Goal: Task Accomplishment & Management: Manage account settings

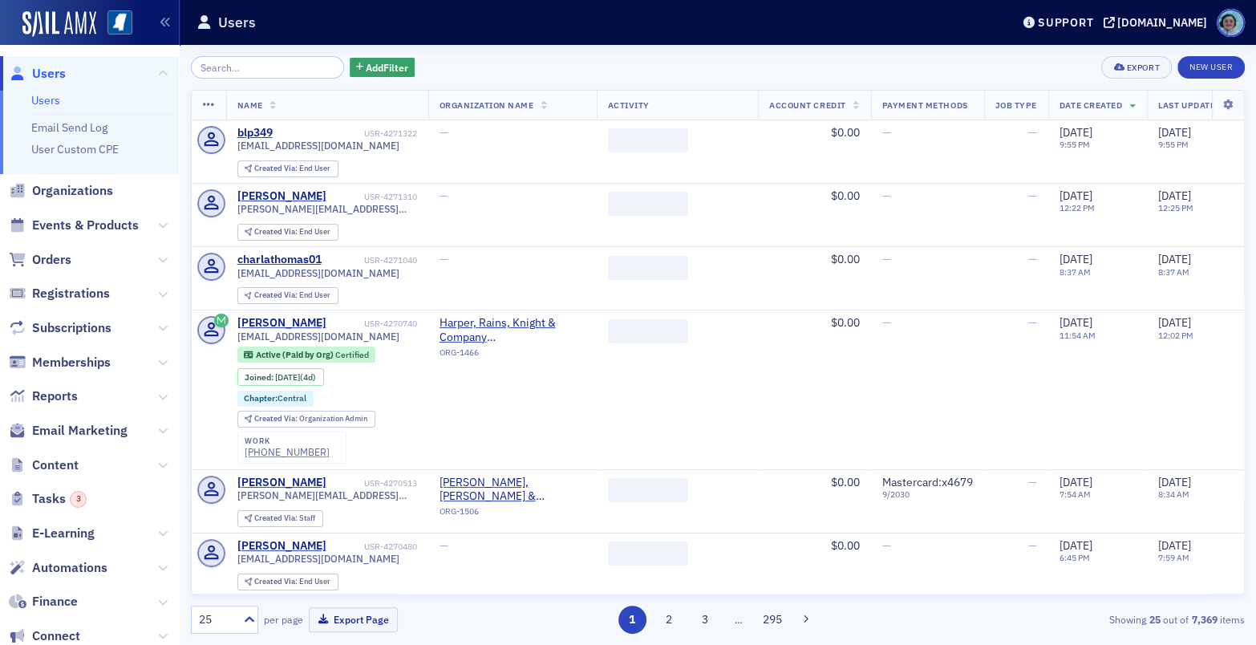
click at [299, 63] on input "search" at bounding box center [267, 67] width 153 height 22
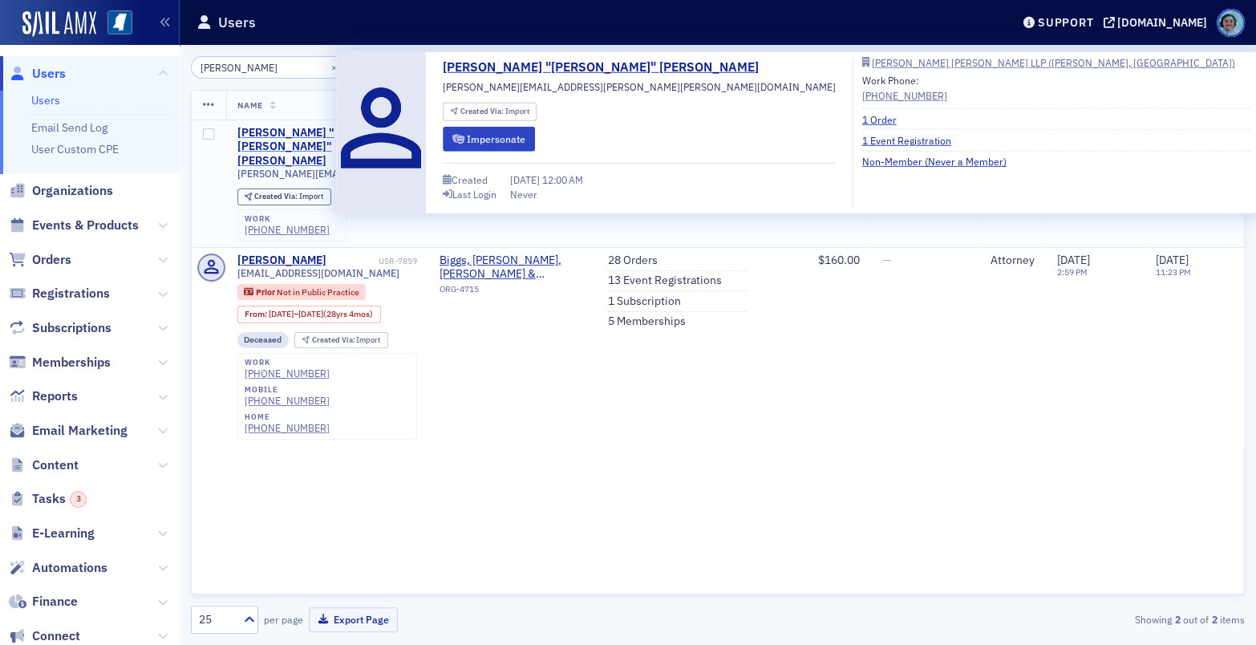
type input "[PERSON_NAME]"
click at [298, 126] on div "[PERSON_NAME] "[PERSON_NAME]" [PERSON_NAME]" at bounding box center [306, 147] width 138 height 43
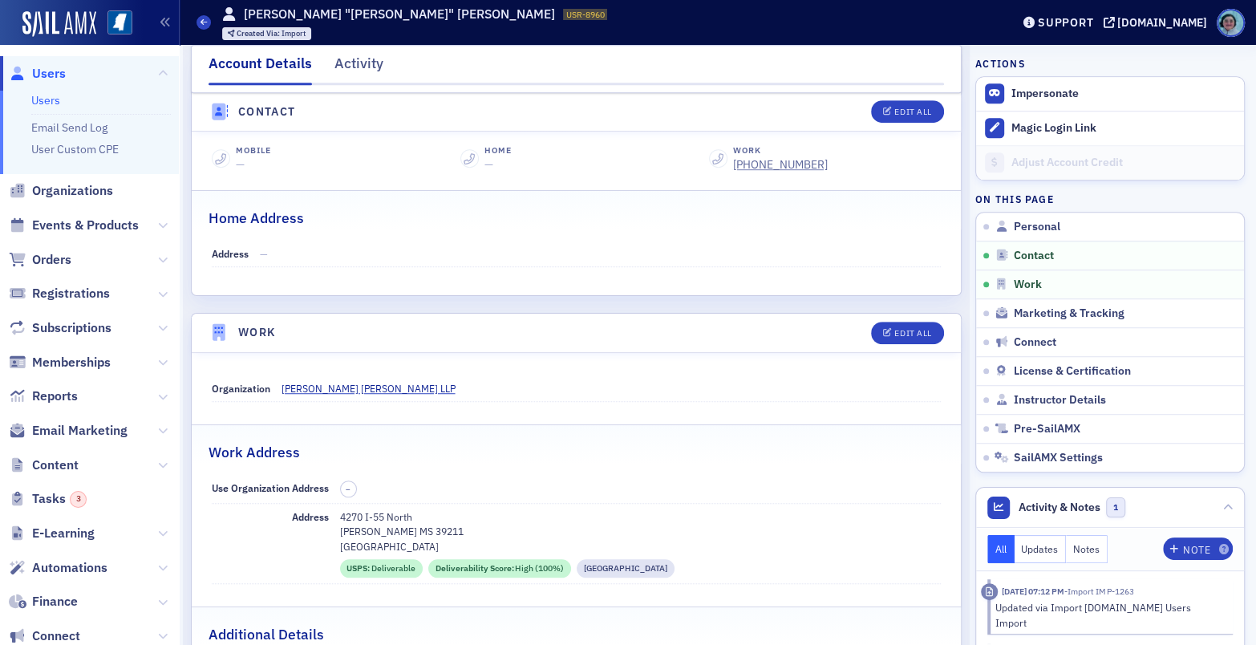
scroll to position [743, 0]
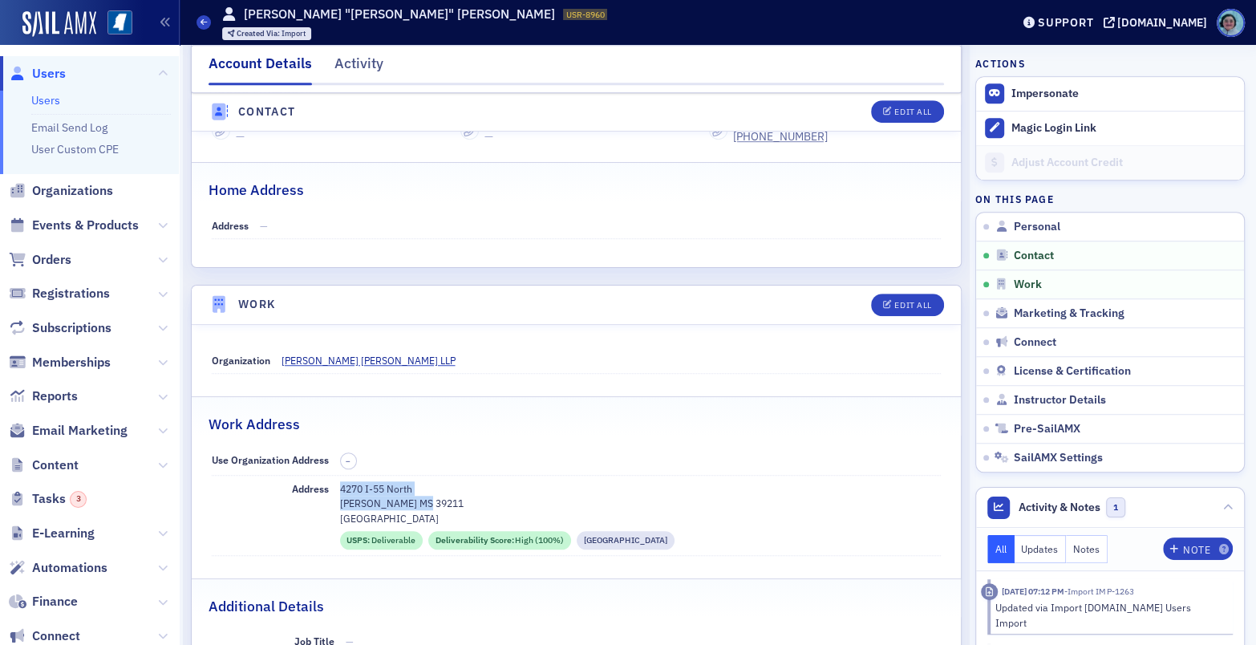
drag, startPoint x: 423, startPoint y: 484, endPoint x: 335, endPoint y: 479, distance: 87.6
click at [335, 479] on div "Address [STREET_ADDRESS] [GEOGRAPHIC_DATA] USPS : Deliverable Deliverability Sc…" at bounding box center [577, 516] width 730 height 80
copy div "[STREET_ADDRESS]"
click at [208, 29] on link "Users" at bounding box center [204, 22] width 14 height 14
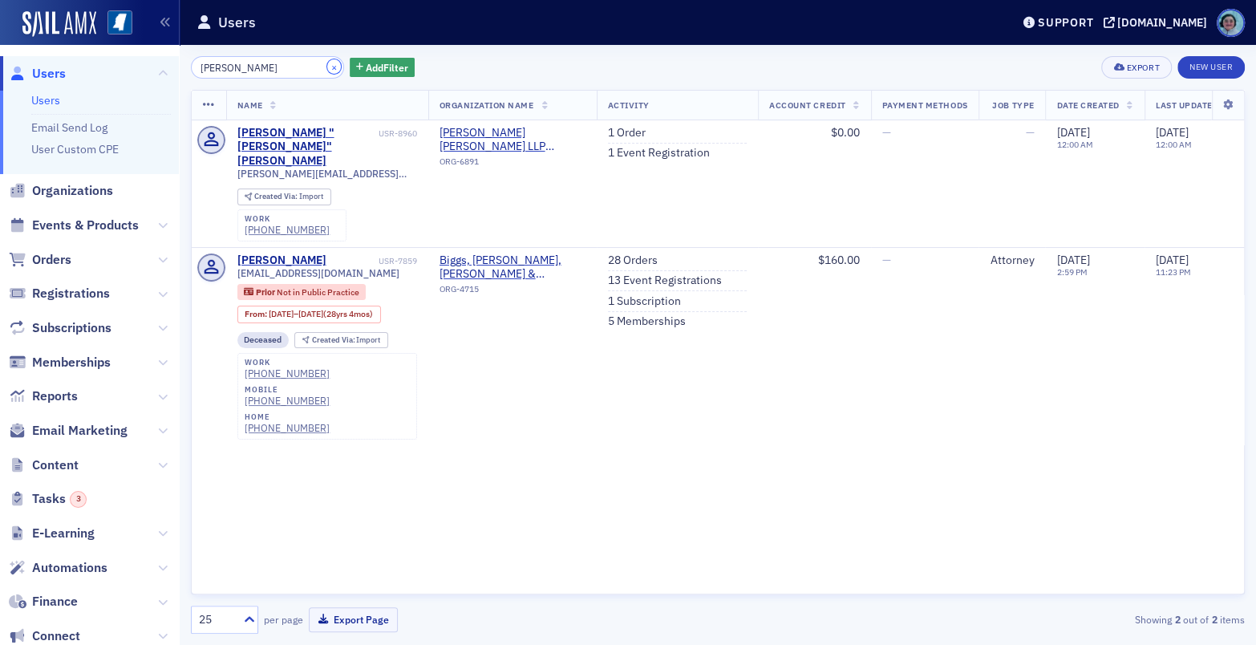
click at [327, 63] on button "×" at bounding box center [334, 66] width 14 height 14
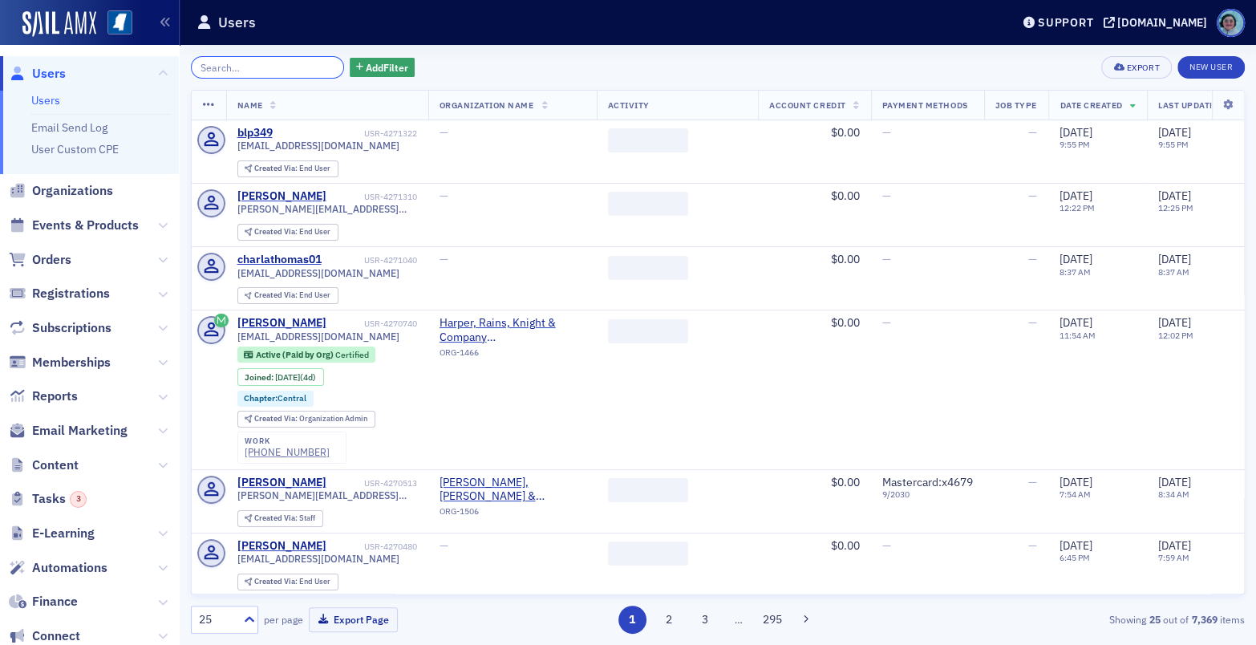
click at [305, 67] on input "search" at bounding box center [267, 67] width 153 height 22
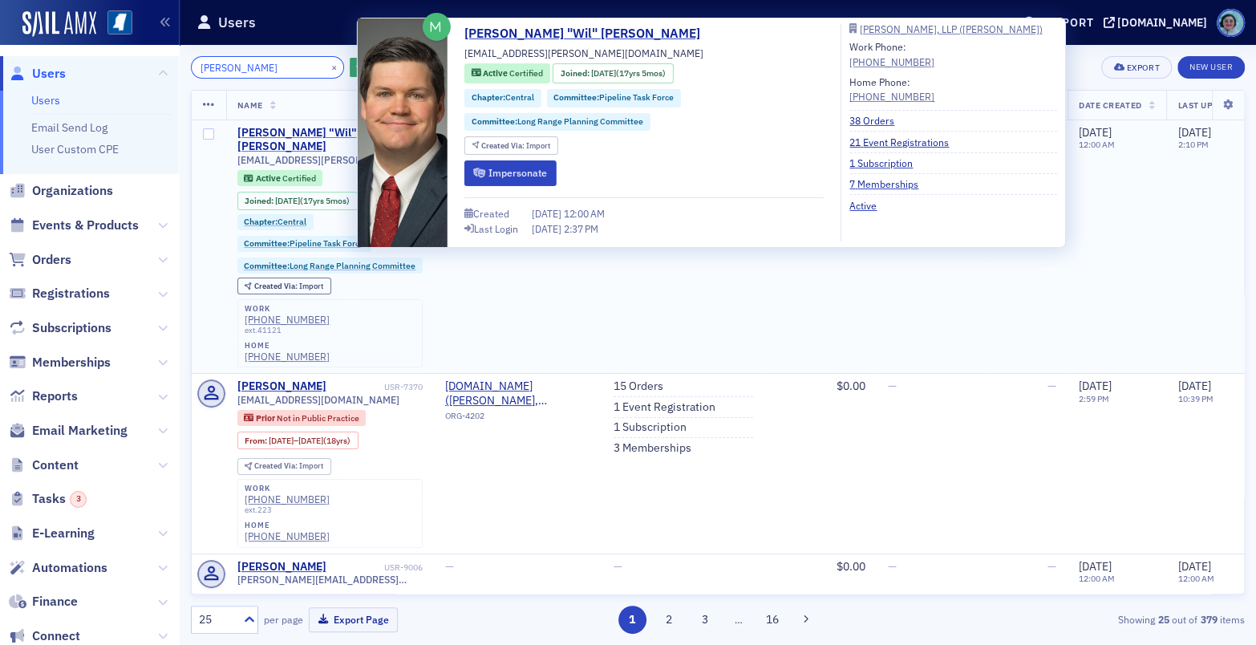
type input "[PERSON_NAME]"
click at [319, 129] on div "[PERSON_NAME] "Wil" [PERSON_NAME]" at bounding box center [309, 140] width 144 height 28
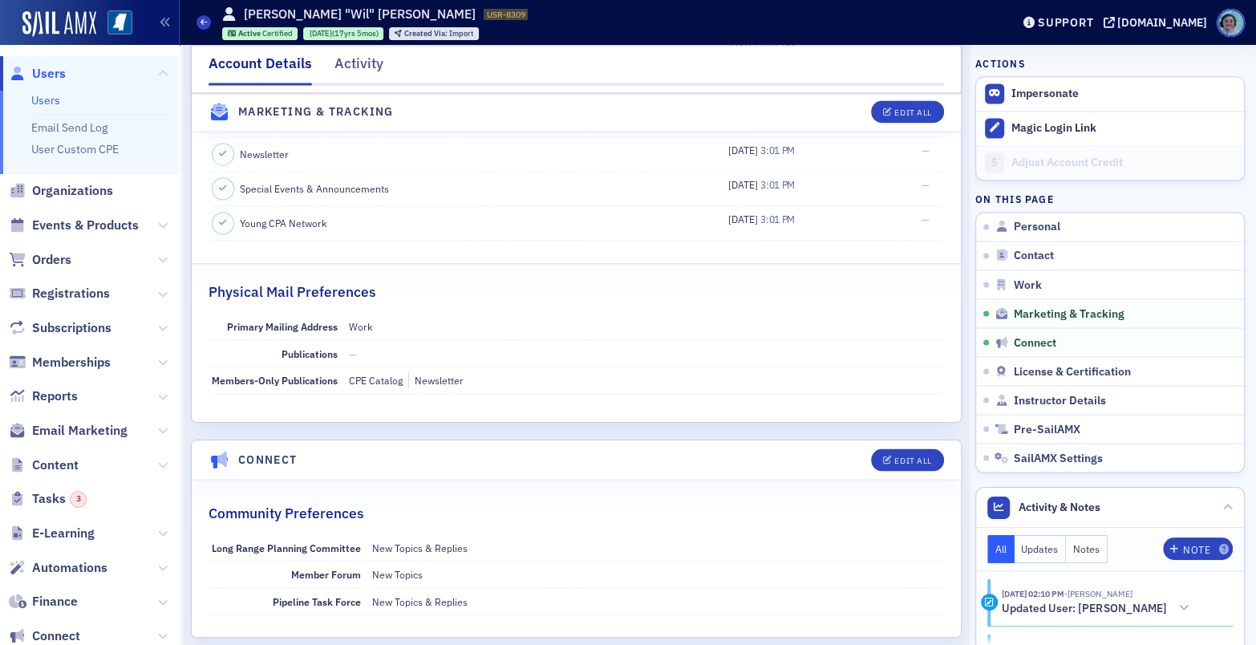
scroll to position [2086, 0]
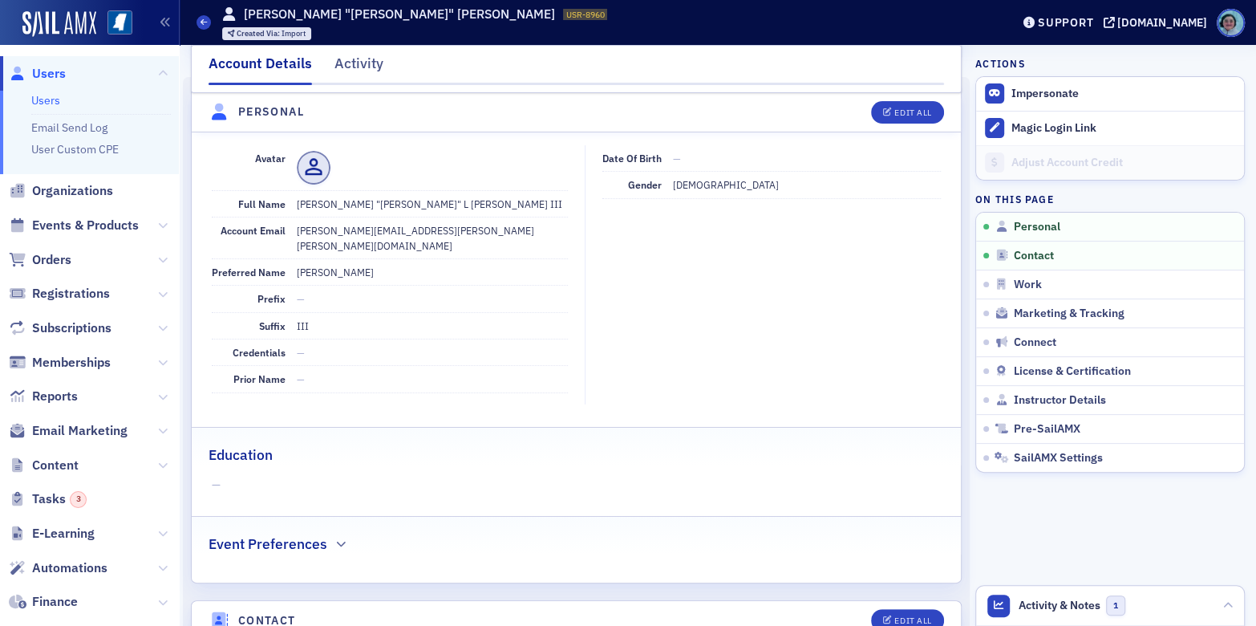
scroll to position [160, 0]
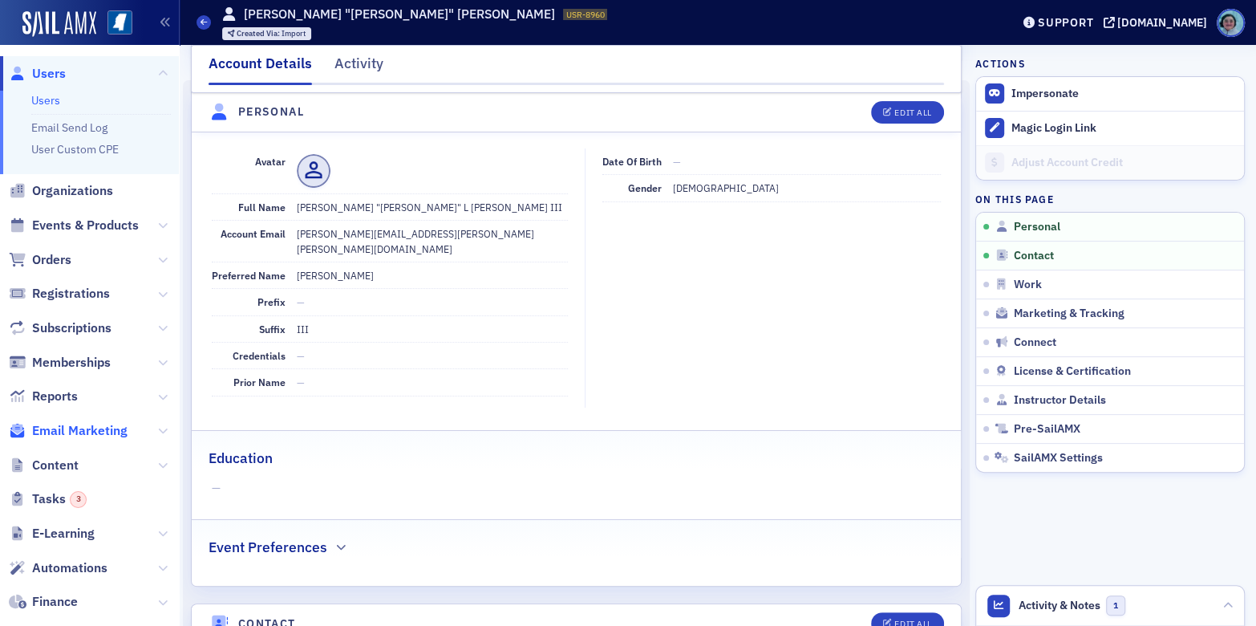
click at [91, 428] on span "Email Marketing" at bounding box center [79, 431] width 95 height 18
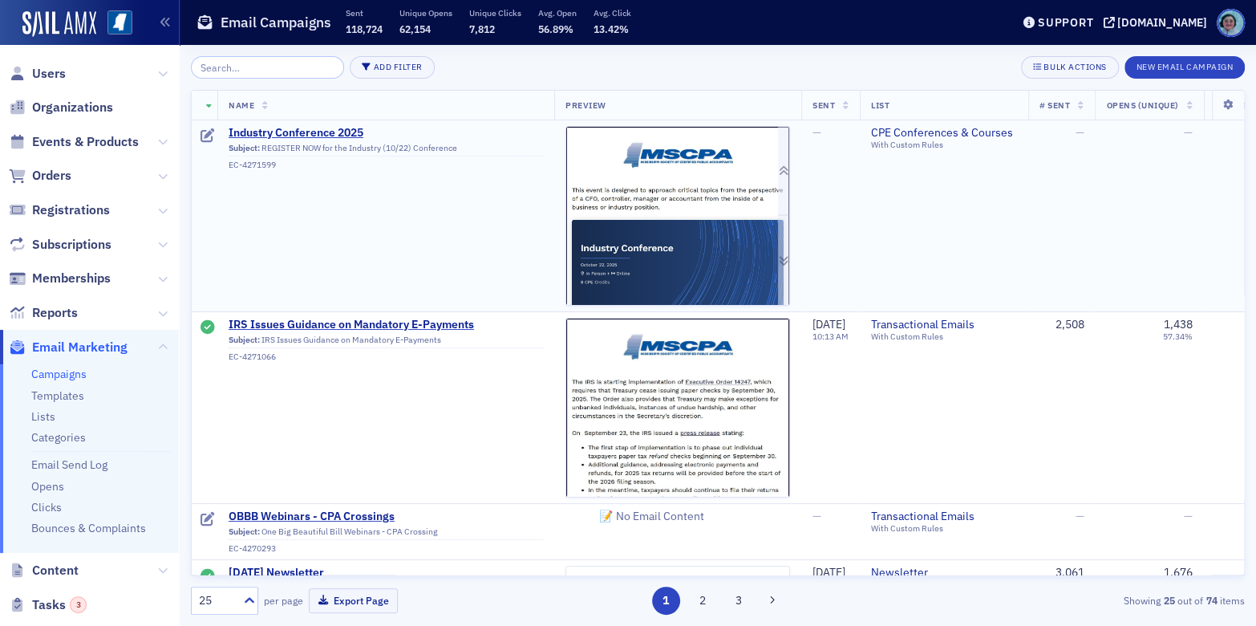
click at [604, 153] on img at bounding box center [677, 438] width 223 height 623
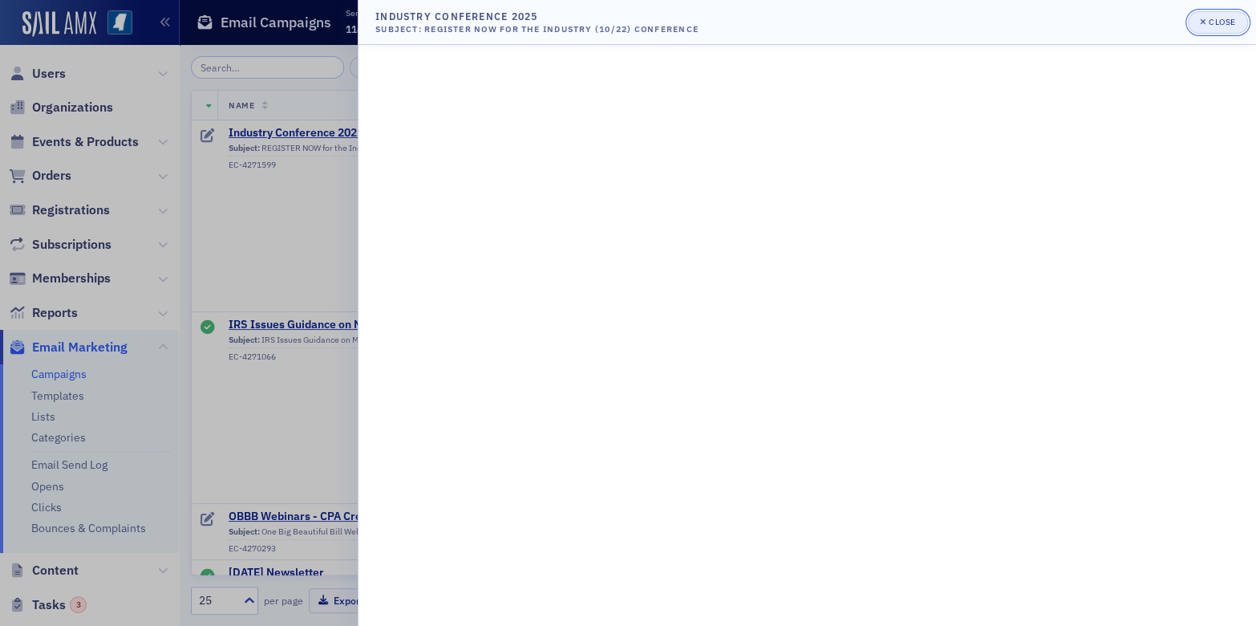
click at [1200, 11] on button "Close" at bounding box center [1217, 22] width 59 height 22
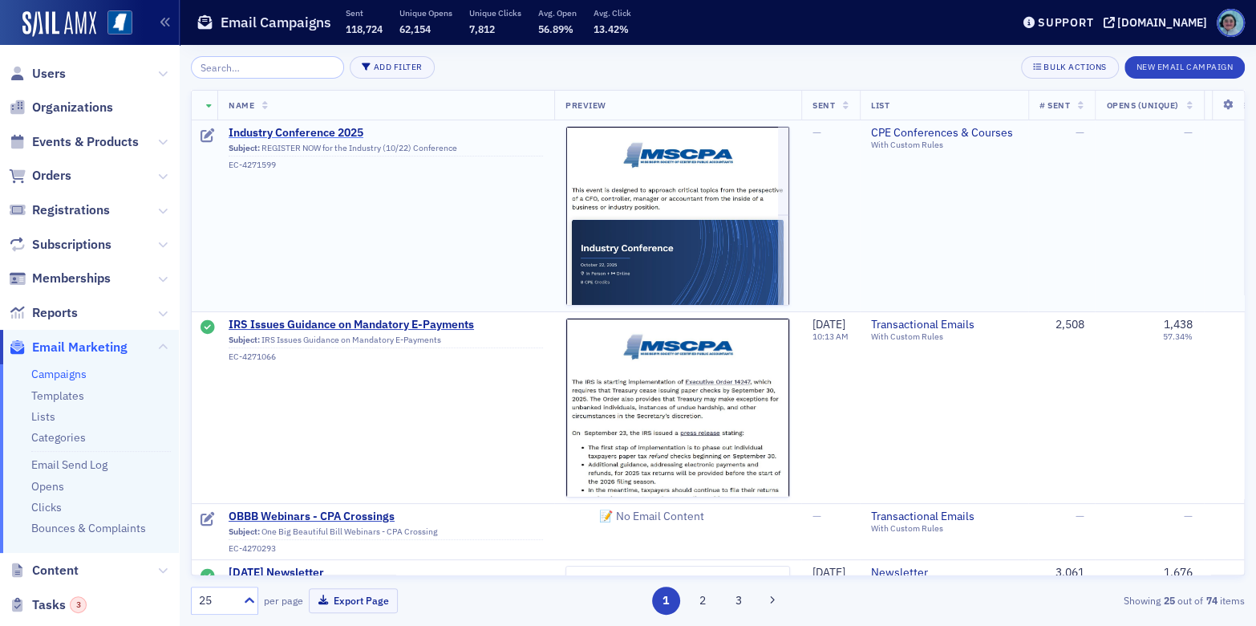
click at [331, 134] on span "Industry Conference 2025" at bounding box center [386, 133] width 315 height 14
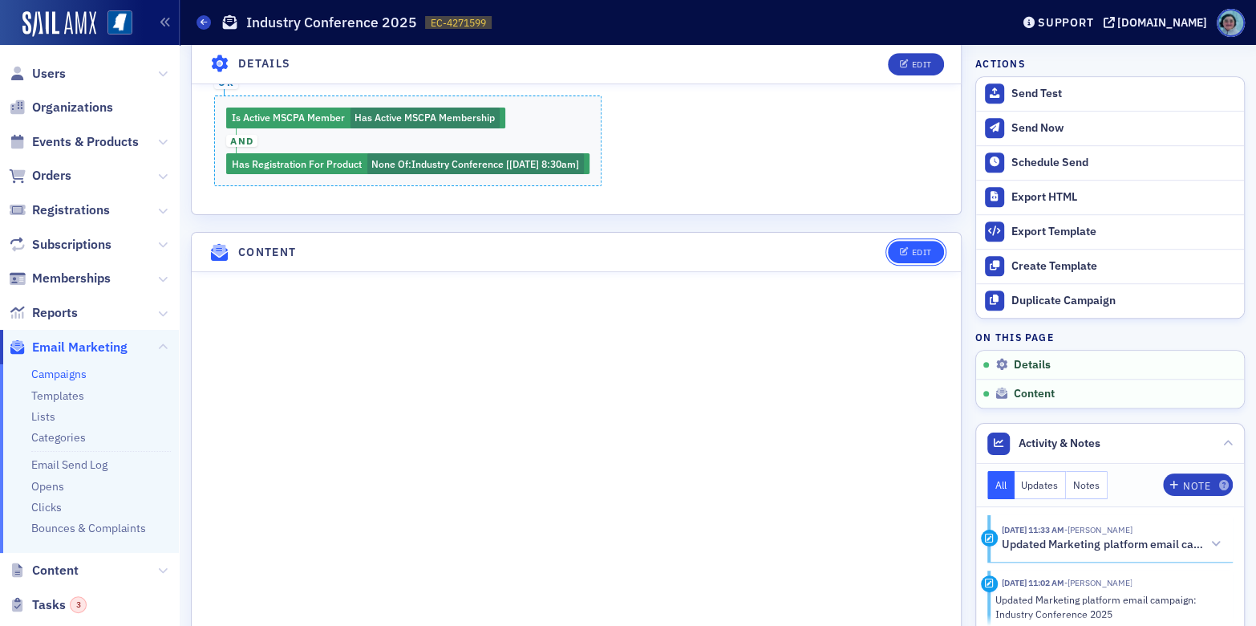
click at [900, 250] on icon "button" at bounding box center [905, 252] width 10 height 9
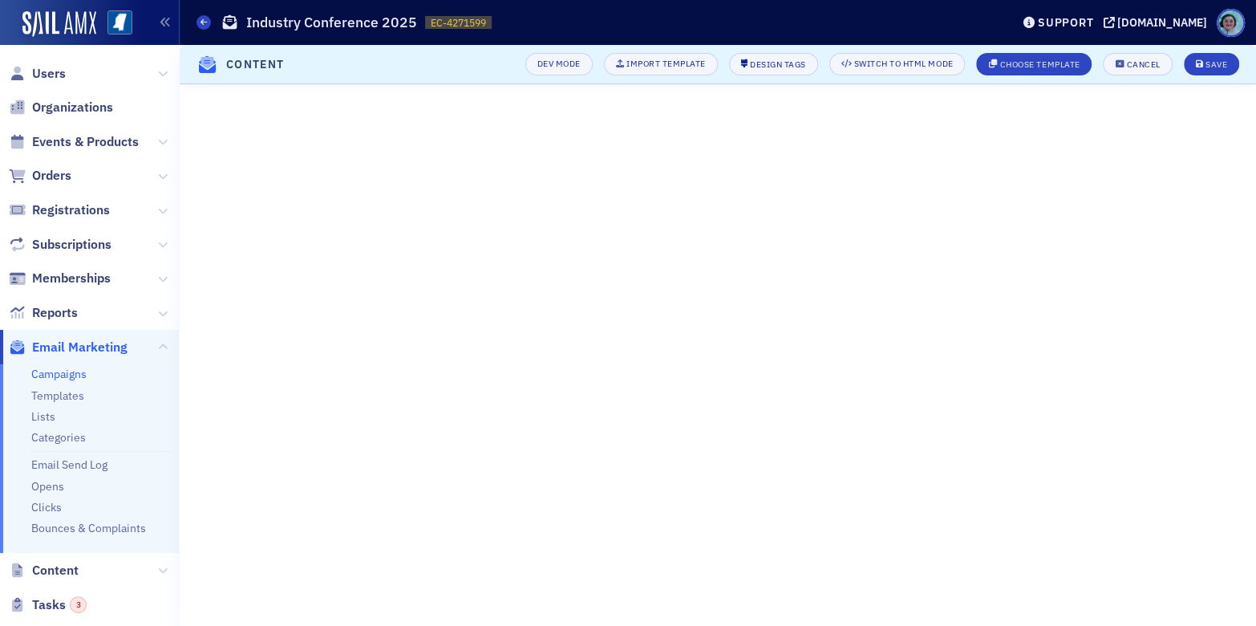
scroll to position [257, 0]
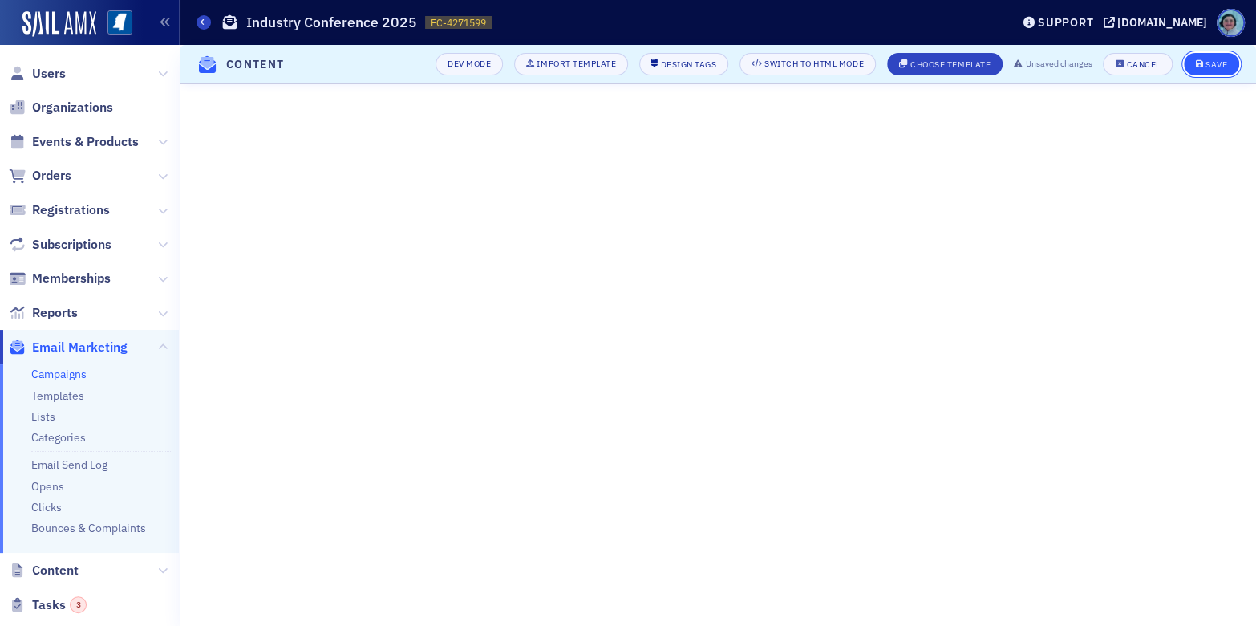
click at [1208, 54] on button "Save" at bounding box center [1211, 64] width 55 height 22
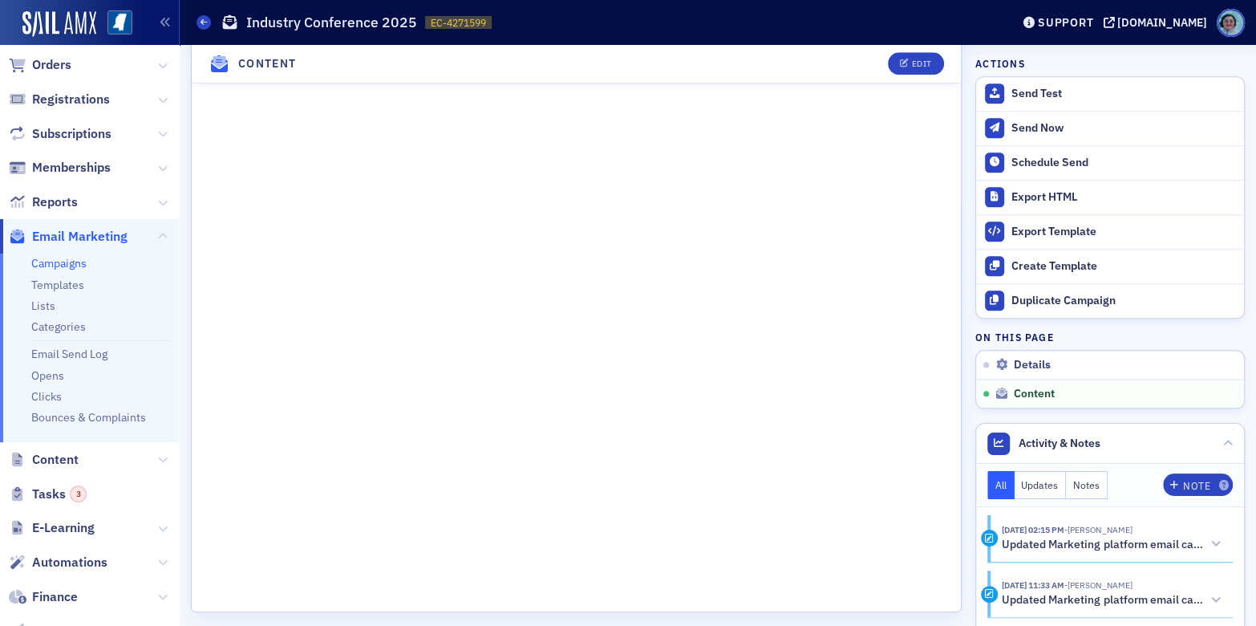
scroll to position [268, 0]
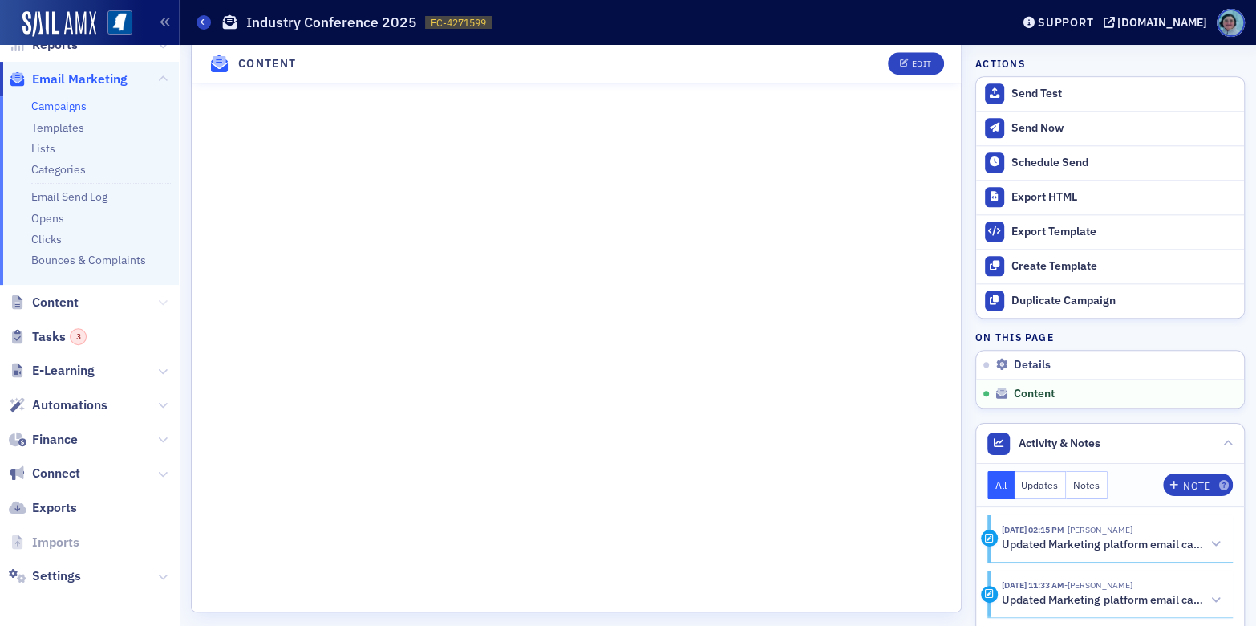
click at [158, 302] on icon at bounding box center [163, 303] width 10 height 10
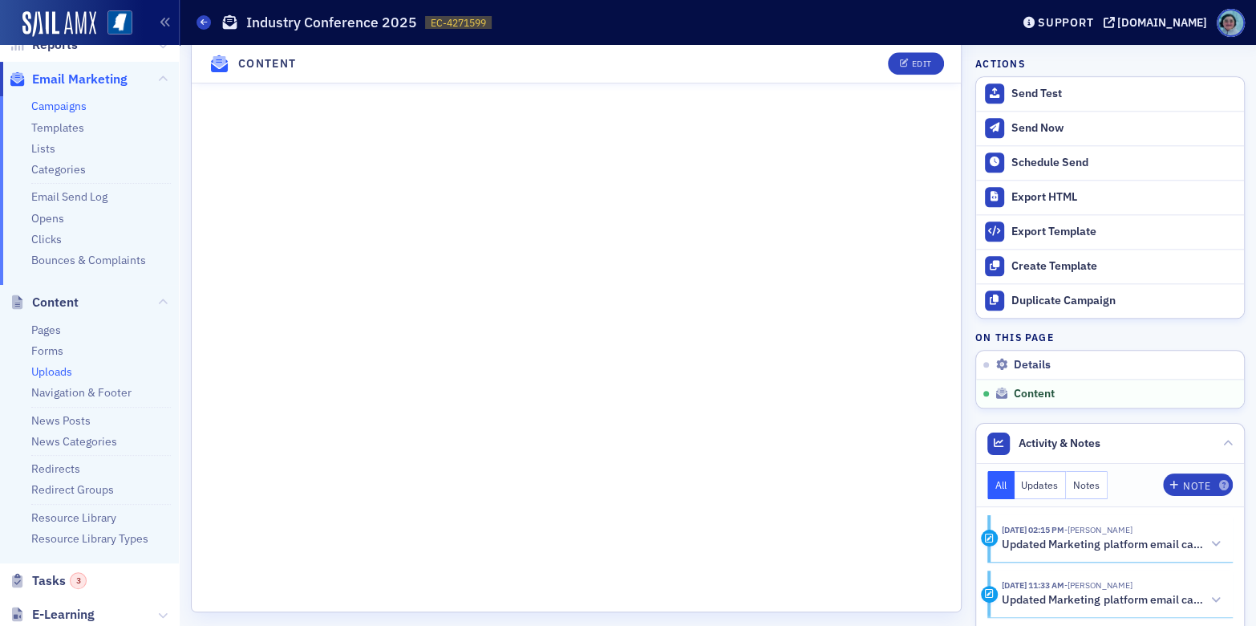
click at [50, 371] on link "Uploads" at bounding box center [51, 371] width 41 height 14
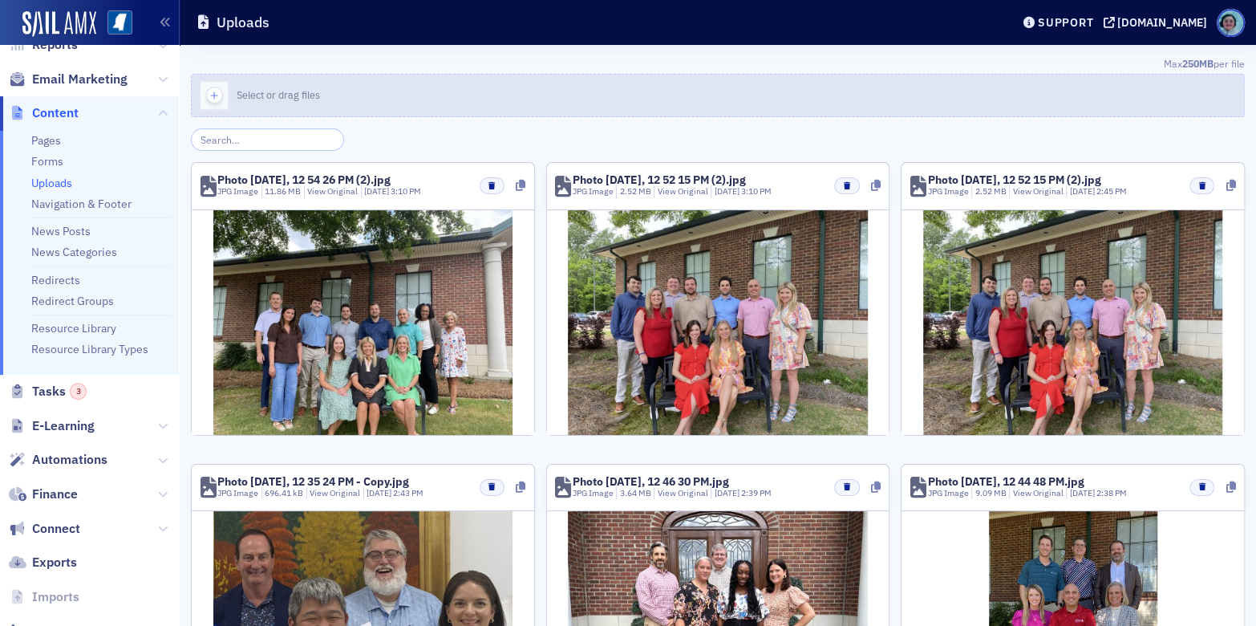
click at [279, 92] on span "Select or drag files" at bounding box center [278, 94] width 83 height 13
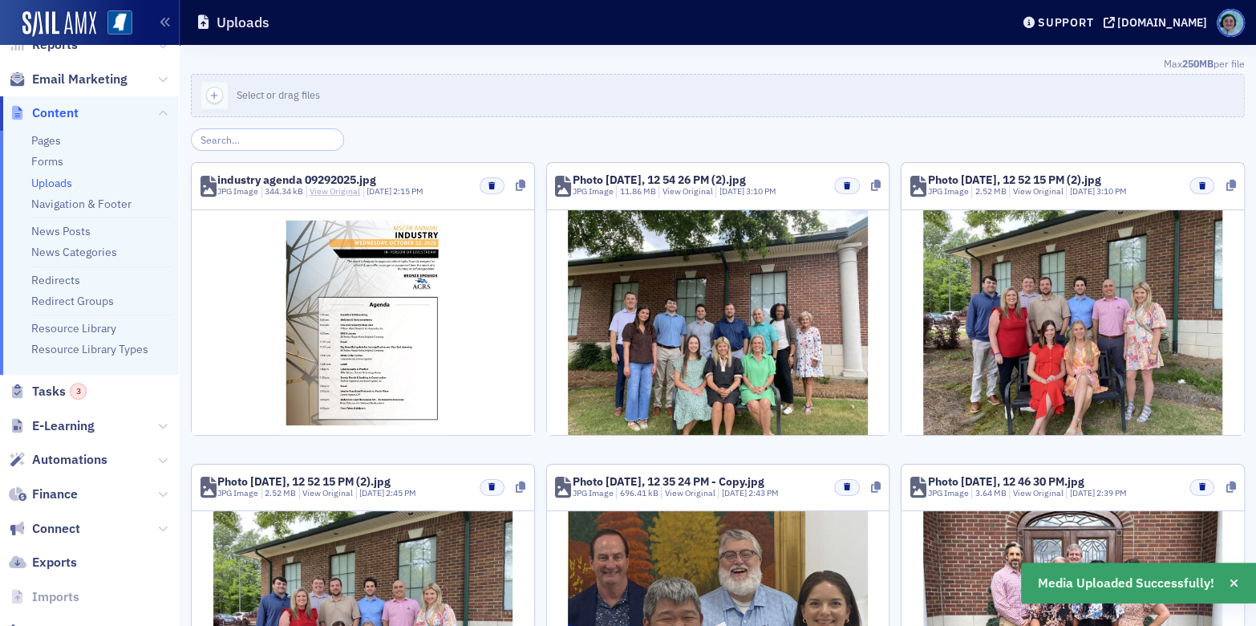
click at [316, 188] on link "View Original" at bounding box center [335, 190] width 51 height 11
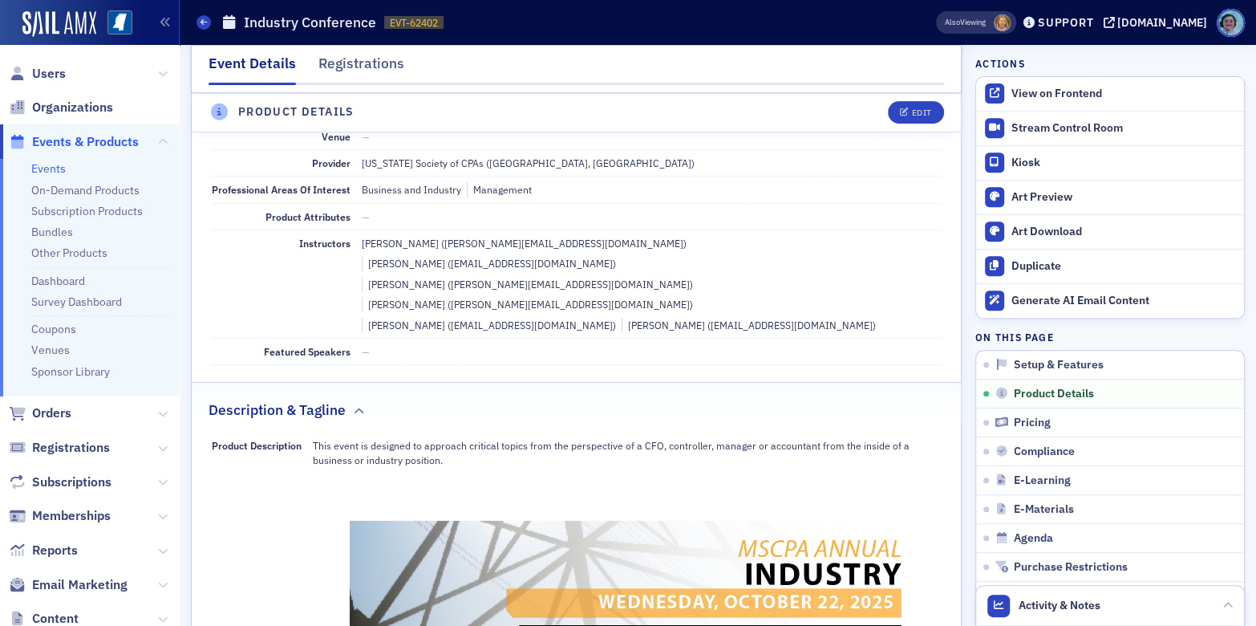
scroll to position [481, 0]
click at [911, 108] on div "Edit" at bounding box center [921, 112] width 20 height 9
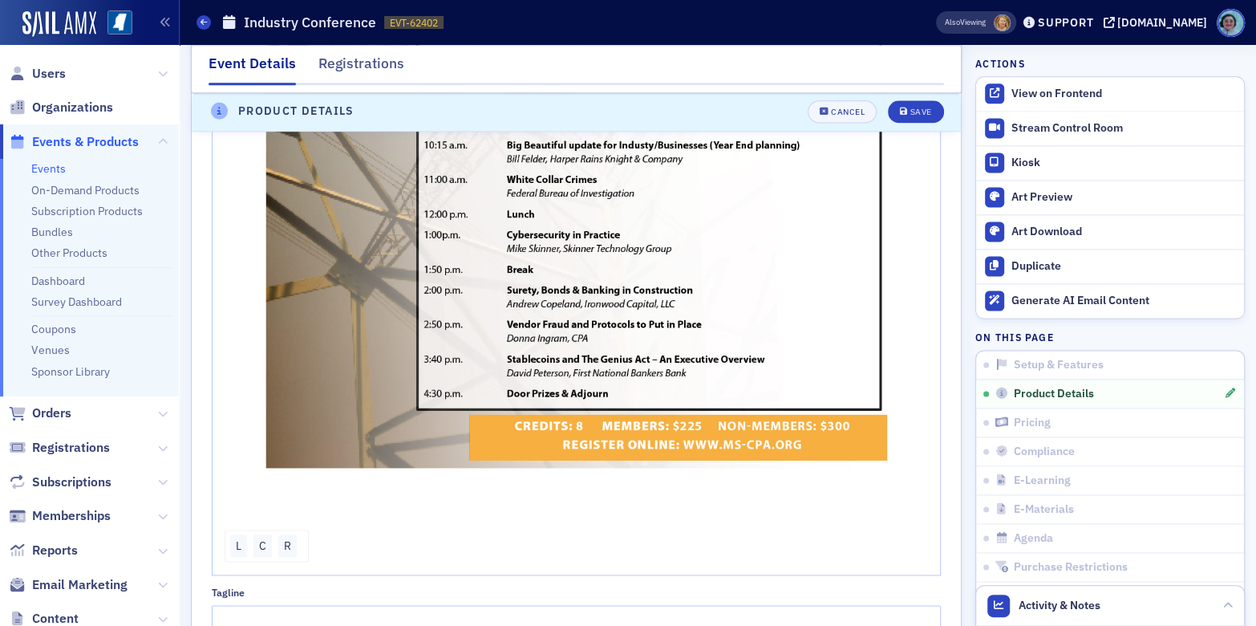
scroll to position [1589, 0]
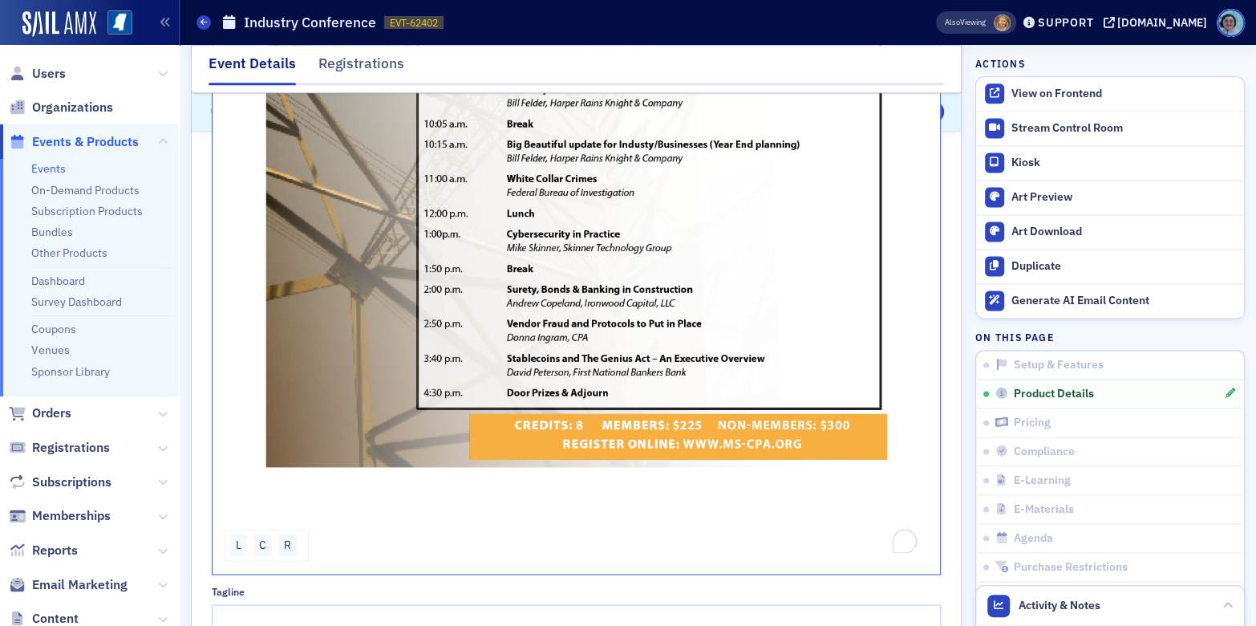
click at [509, 518] on div "This event is designed to approach critical topics from the perspective of a CF…" at bounding box center [577, 25] width 705 height 1086
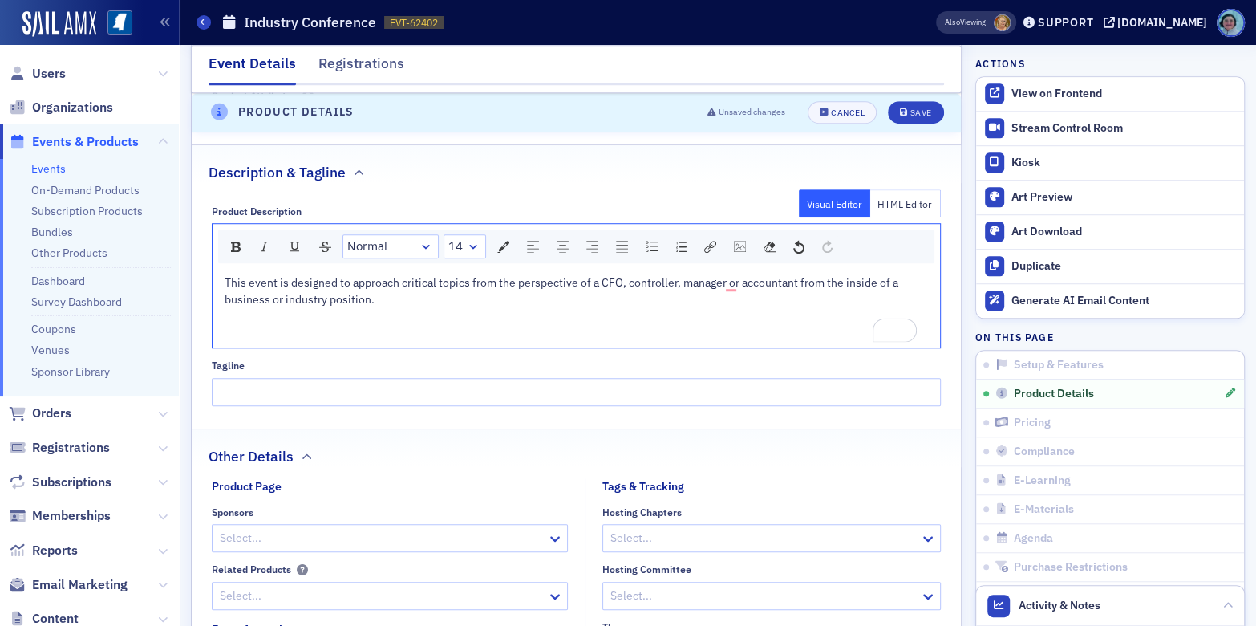
scroll to position [707, 0]
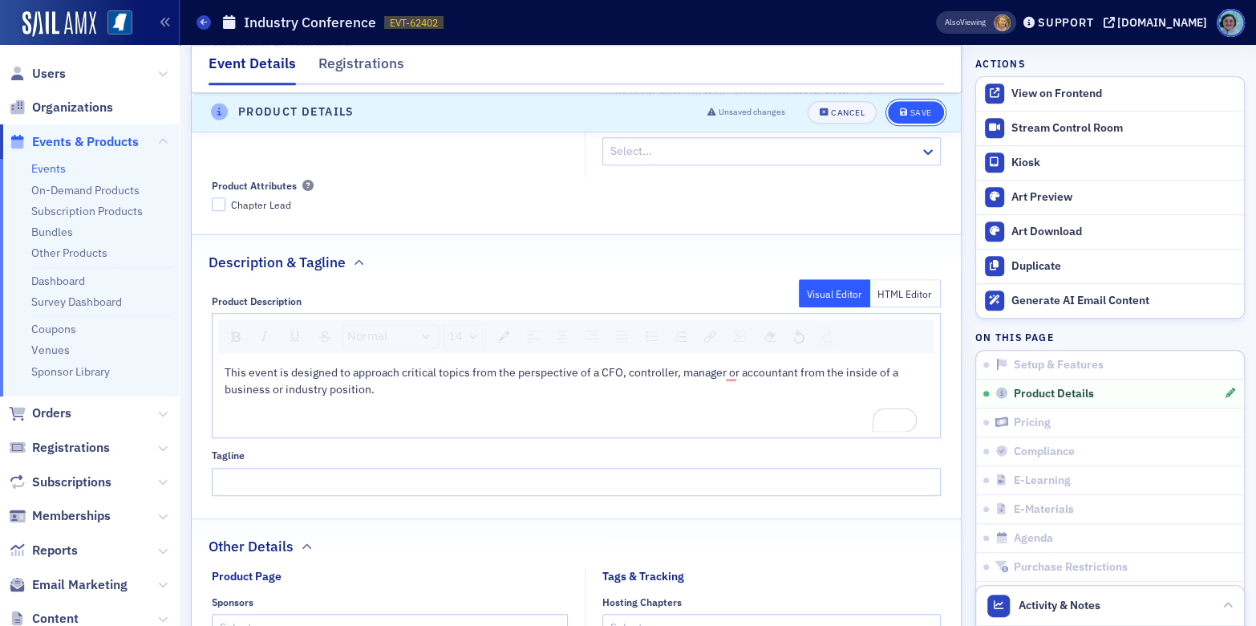
click at [910, 111] on div "Save" at bounding box center [921, 112] width 22 height 9
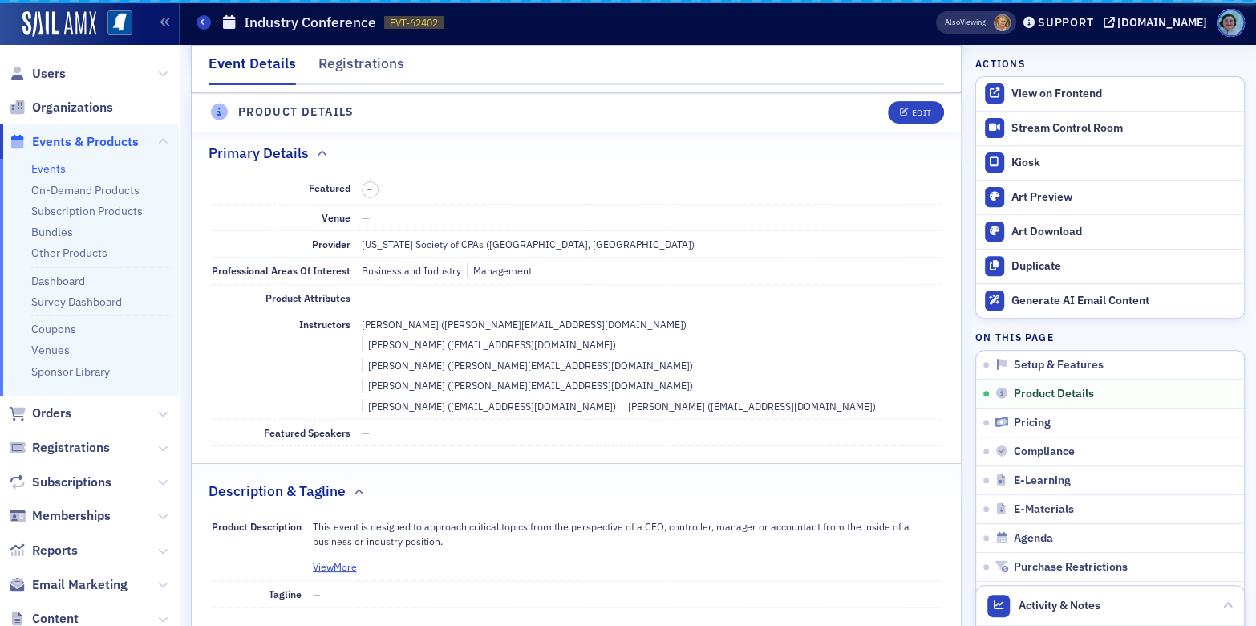
scroll to position [386, 0]
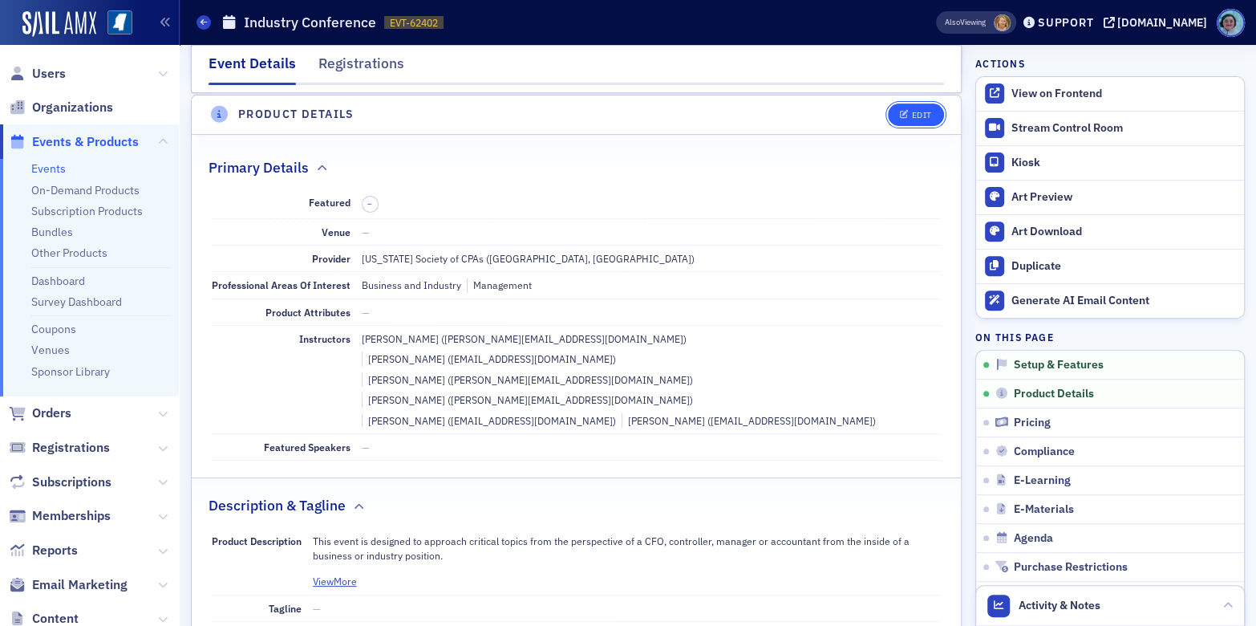
click at [915, 116] on div "Edit" at bounding box center [921, 115] width 20 height 9
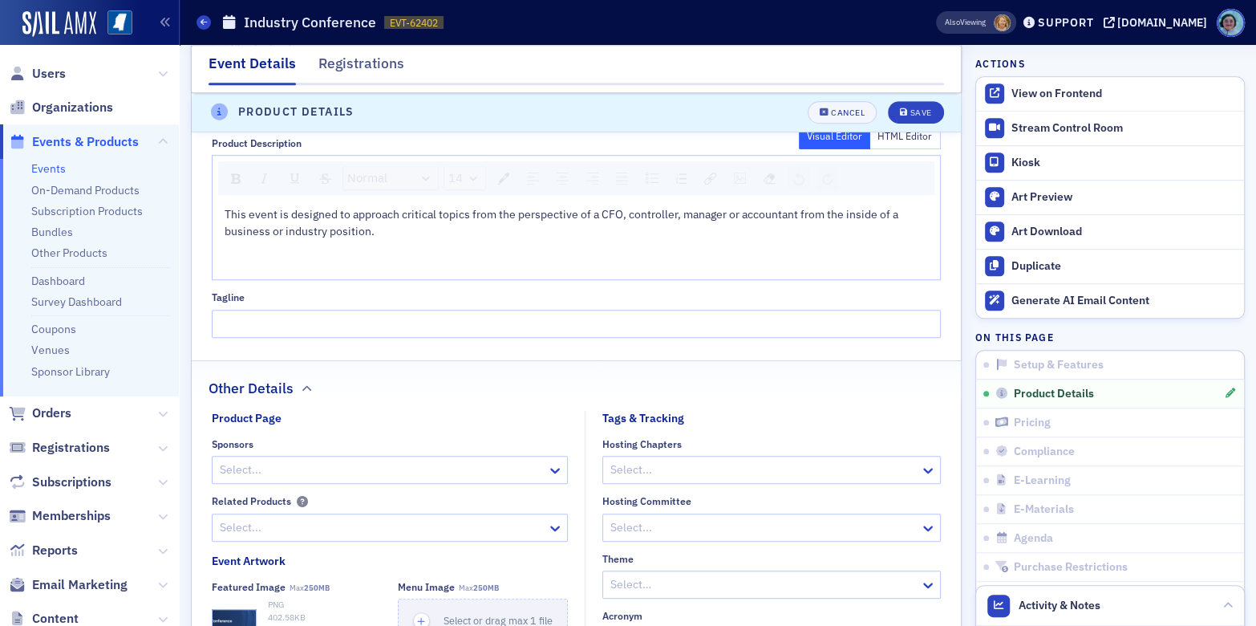
scroll to position [867, 0]
click at [234, 267] on div "rdw-editor" at bounding box center [577, 262] width 705 height 17
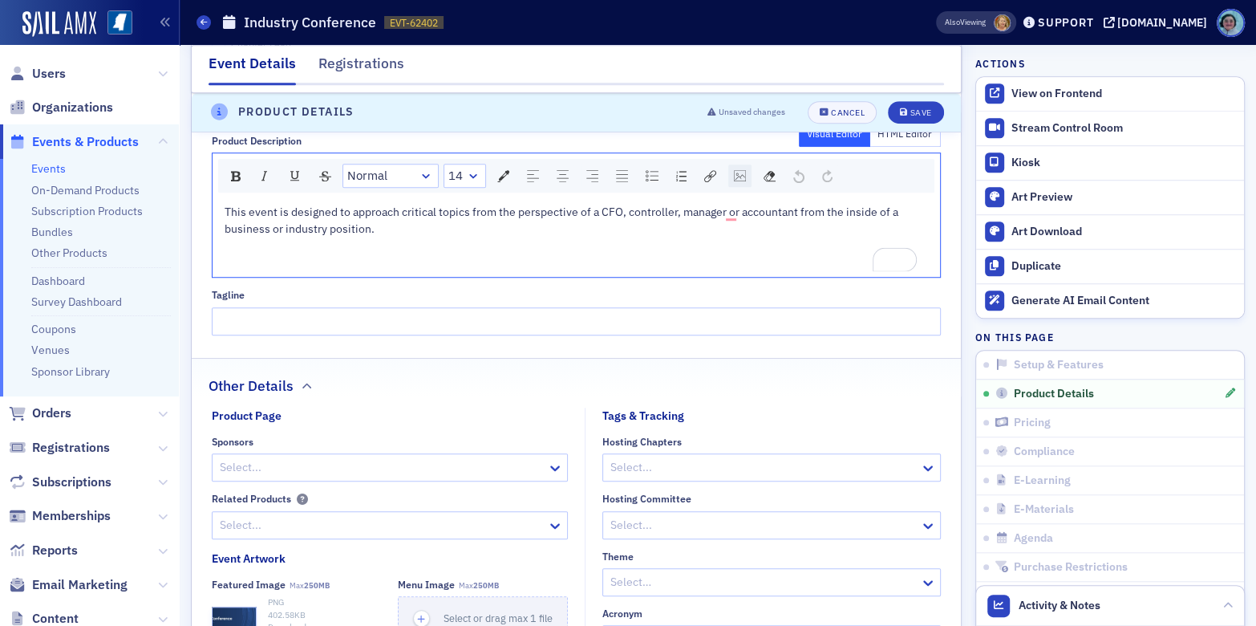
click at [734, 176] on img "rdw-image-control" at bounding box center [740, 175] width 12 height 11
click at [802, 254] on div "URL * ↕ auto * ↔ auto * Add Cancel" at bounding box center [823, 272] width 189 height 161
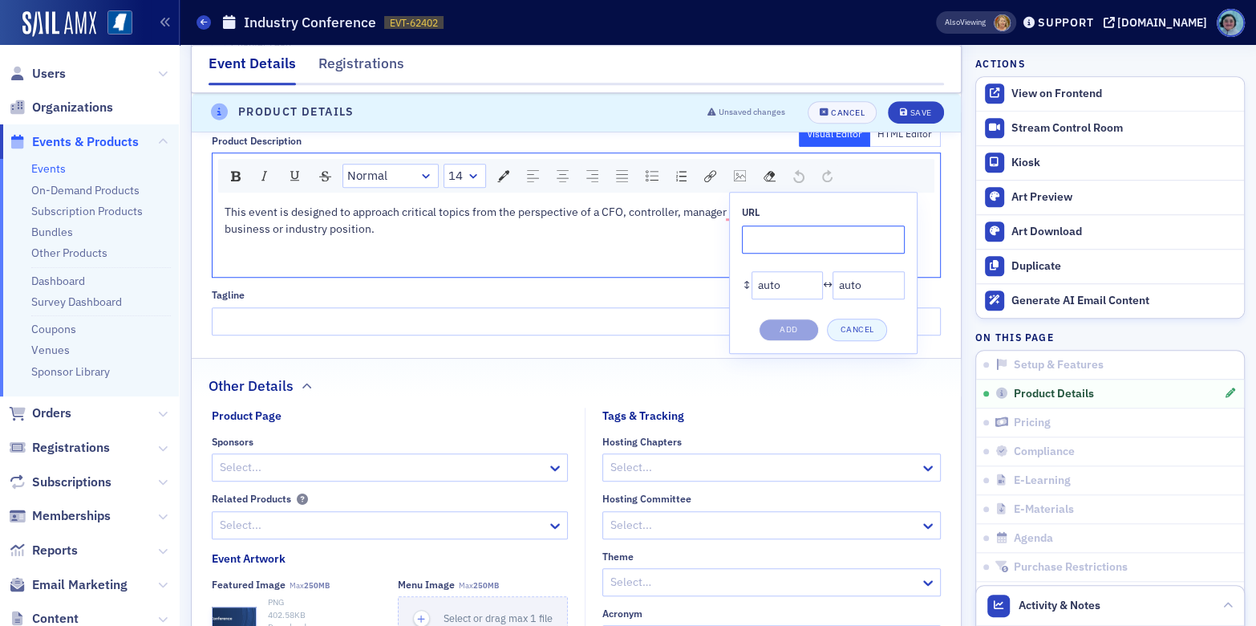
click at [806, 244] on input "rdw-image-control" at bounding box center [823, 239] width 163 height 28
paste input "https://cdn.sailamx.com/12/cms_uploads/24664885f97cee26dacdb223f35f76db/industr…"
type input "https://cdn.sailamx.com/12/cms_uploads/24664885f97cee26dacdb223f35f76db/industr…"
click at [802, 320] on button "Add" at bounding box center [789, 330] width 60 height 22
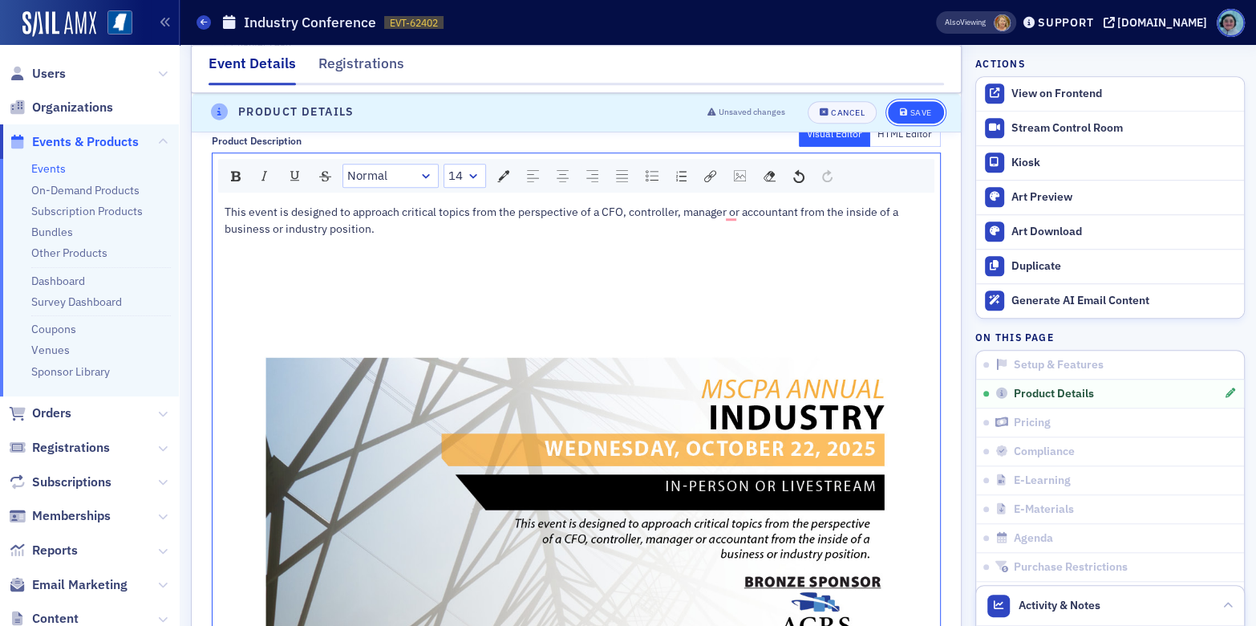
click at [911, 105] on button "Save" at bounding box center [915, 112] width 55 height 22
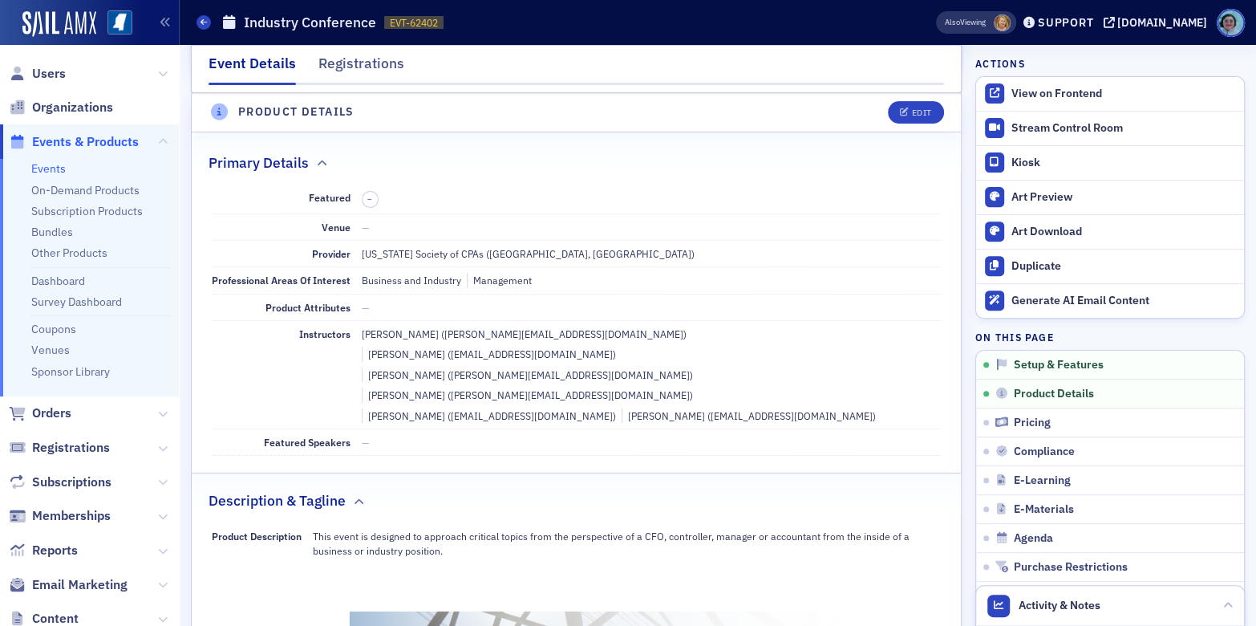
scroll to position [386, 0]
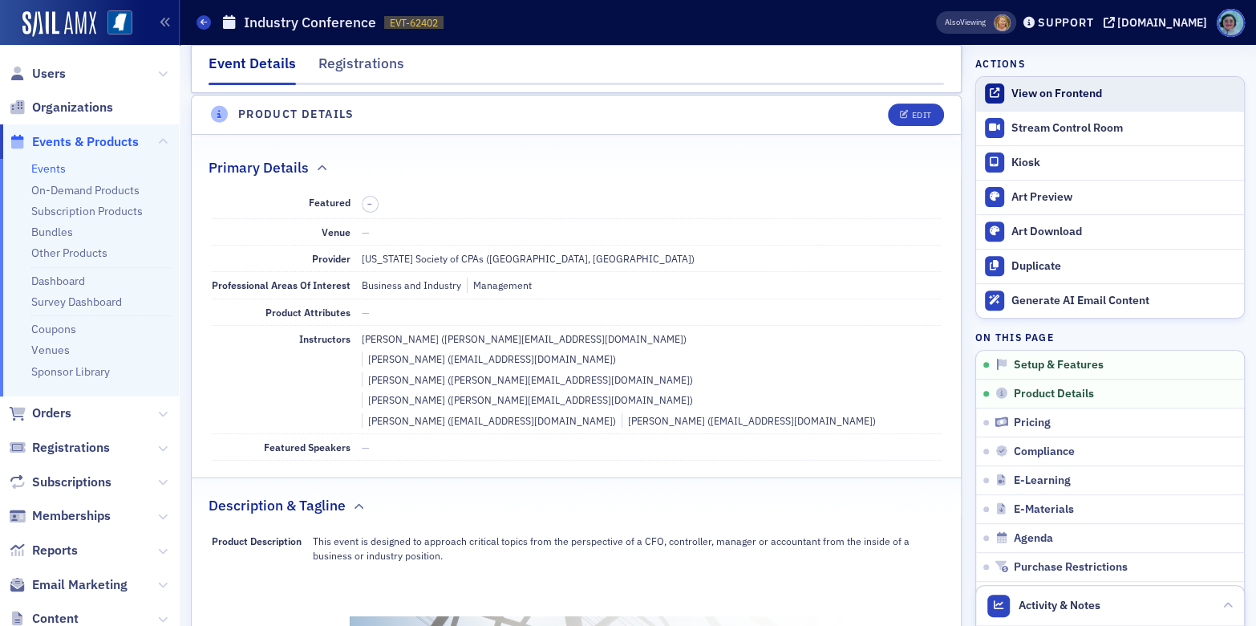
click at [1028, 95] on div "View on Frontend" at bounding box center [1124, 94] width 225 height 14
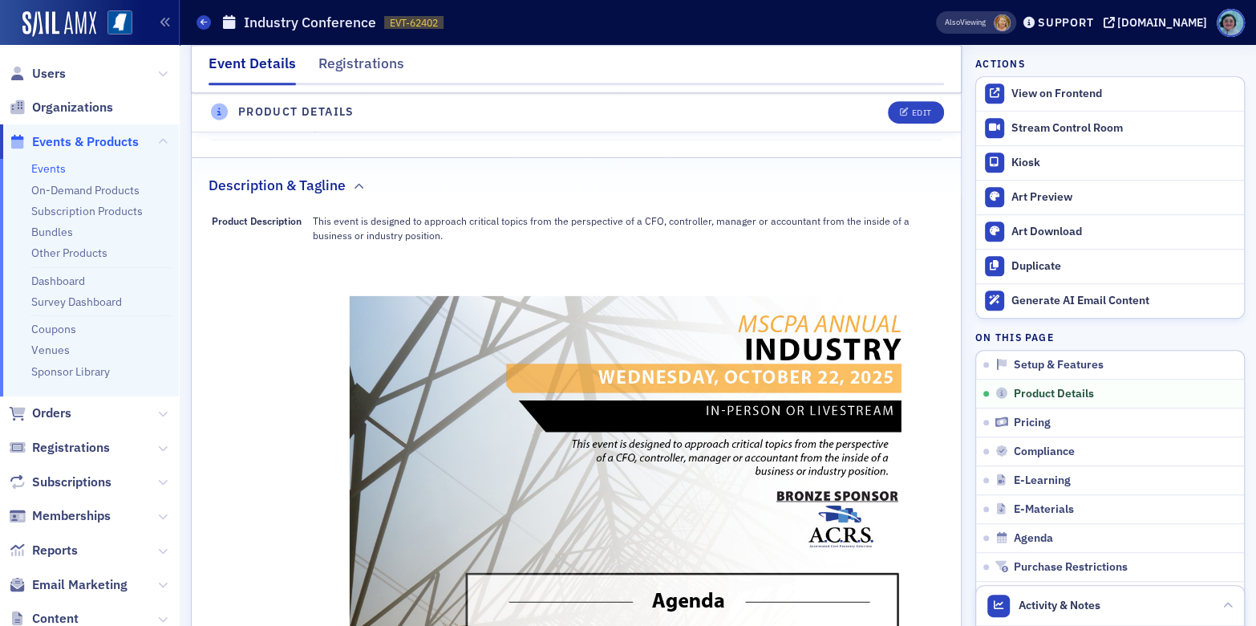
scroll to position [707, 0]
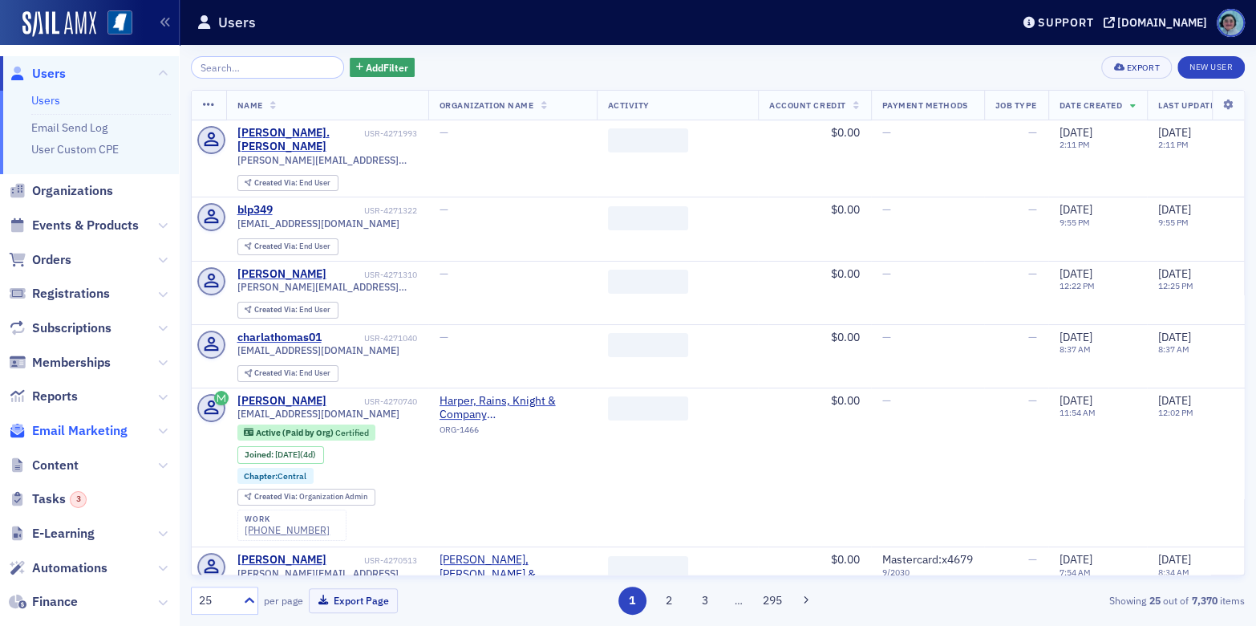
click at [81, 428] on span "Email Marketing" at bounding box center [79, 431] width 95 height 18
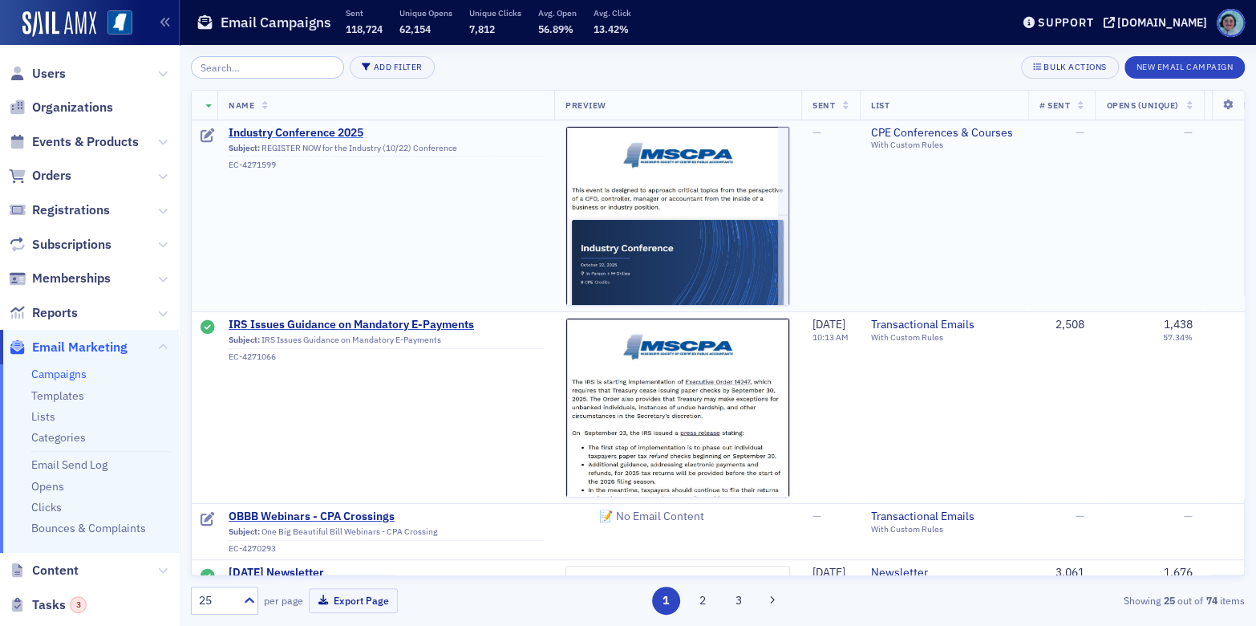
click at [306, 132] on span "Industry Conference 2025" at bounding box center [386, 133] width 315 height 14
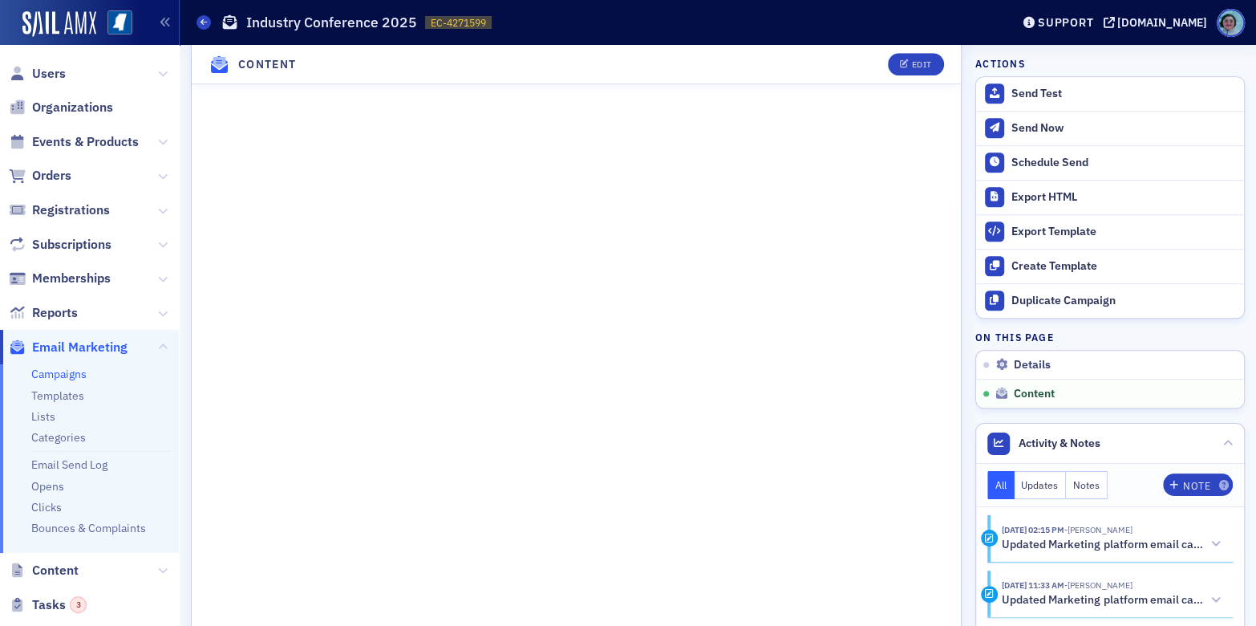
scroll to position [883, 0]
click at [1059, 79] on button "Send Test" at bounding box center [1110, 94] width 268 height 34
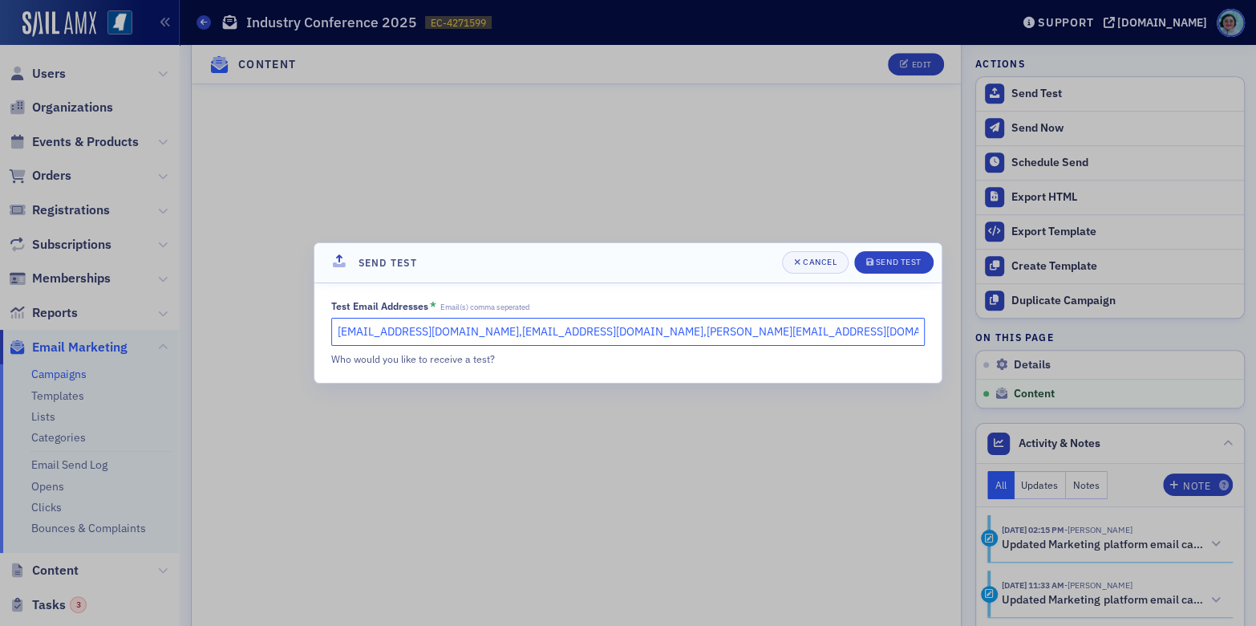
drag, startPoint x: 557, startPoint y: 331, endPoint x: 235, endPoint y: 359, distance: 323.0
click at [235, 359] on div "Send Test Cancel Send Test Test Email Addresses * Email(s) comma seperated rshi…" at bounding box center [628, 313] width 1256 height 626
type input "evaughn@ms-cpa.org"
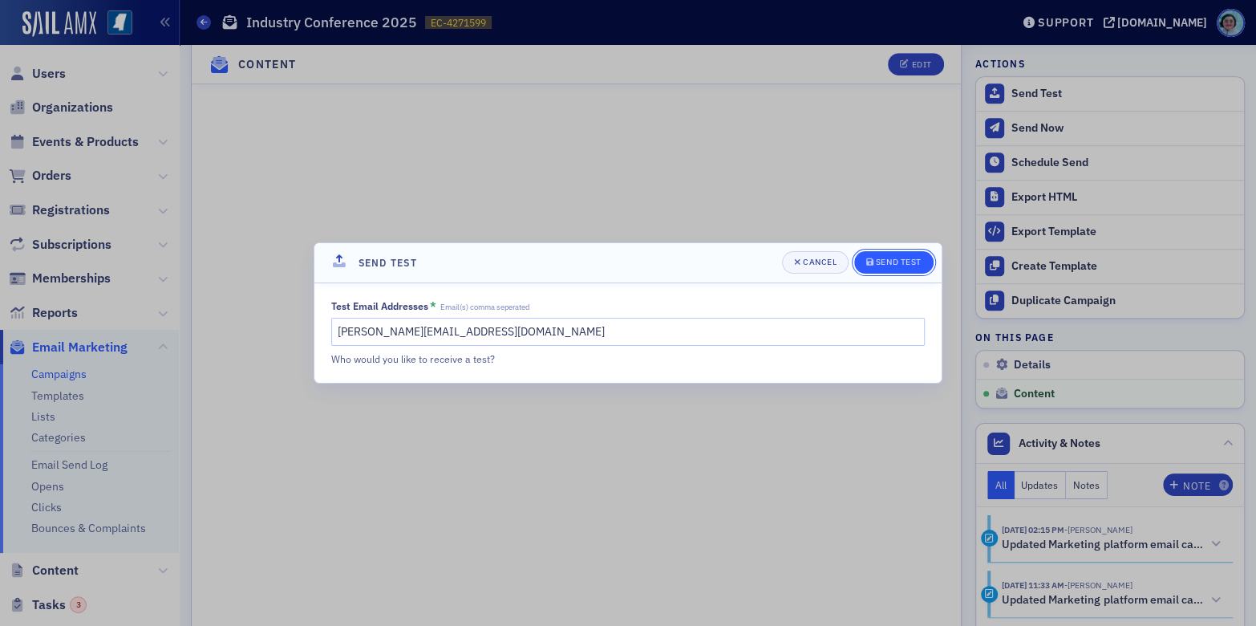
click at [878, 262] on div "Send Test" at bounding box center [899, 262] width 46 height 9
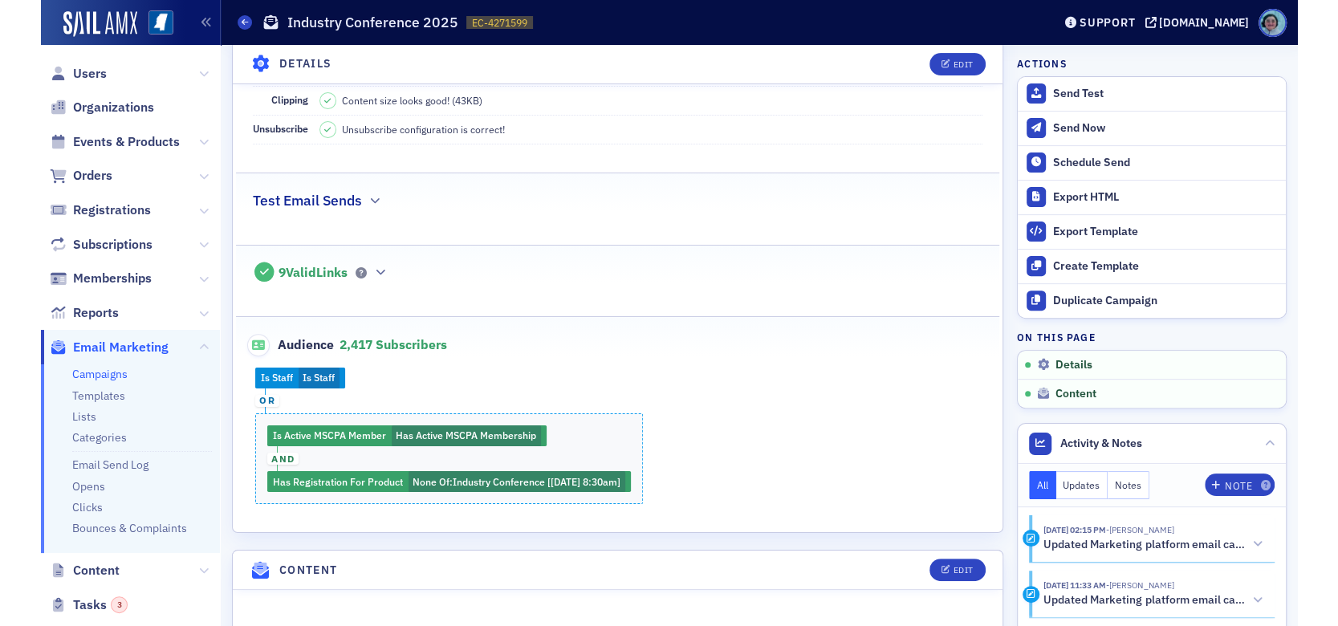
scroll to position [321, 0]
